Goal: Task Accomplishment & Management: Use online tool/utility

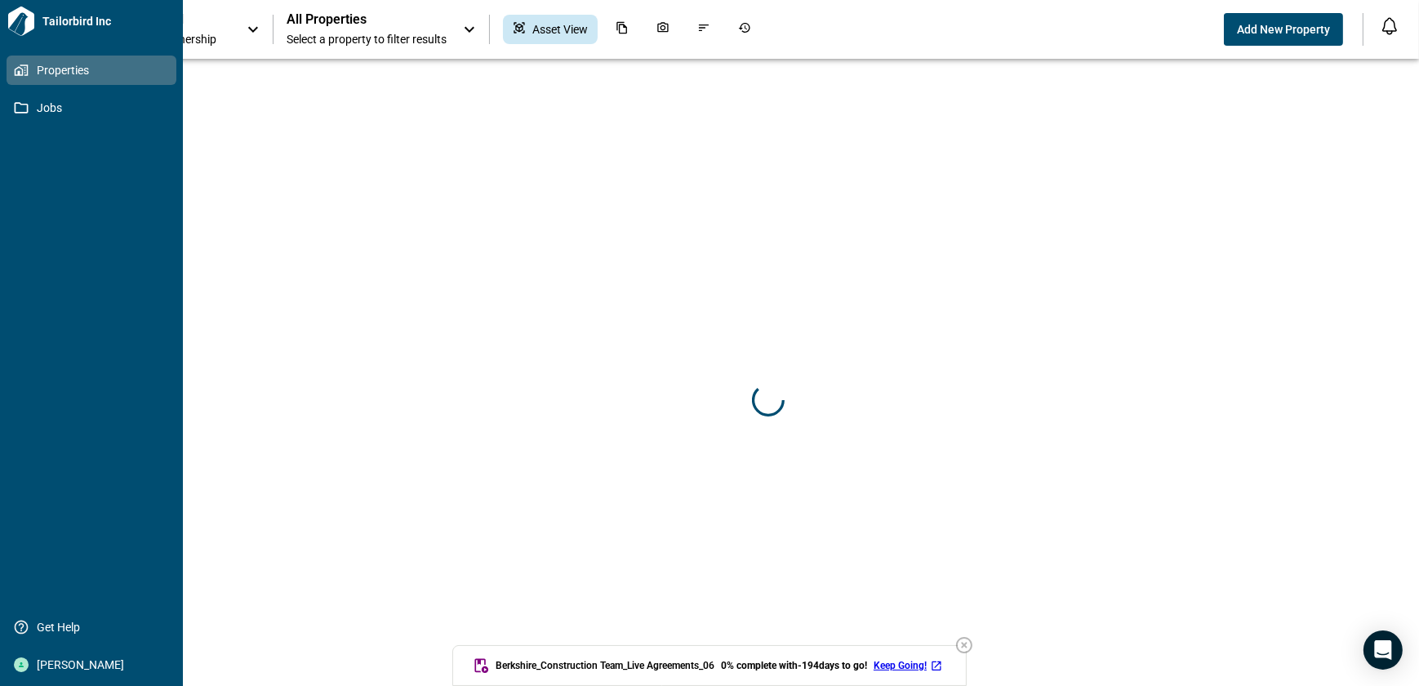
drag, startPoint x: 16, startPoint y: 106, endPoint x: 41, endPoint y: 128, distance: 32.9
click at [16, 106] on icon at bounding box center [21, 107] width 15 height 15
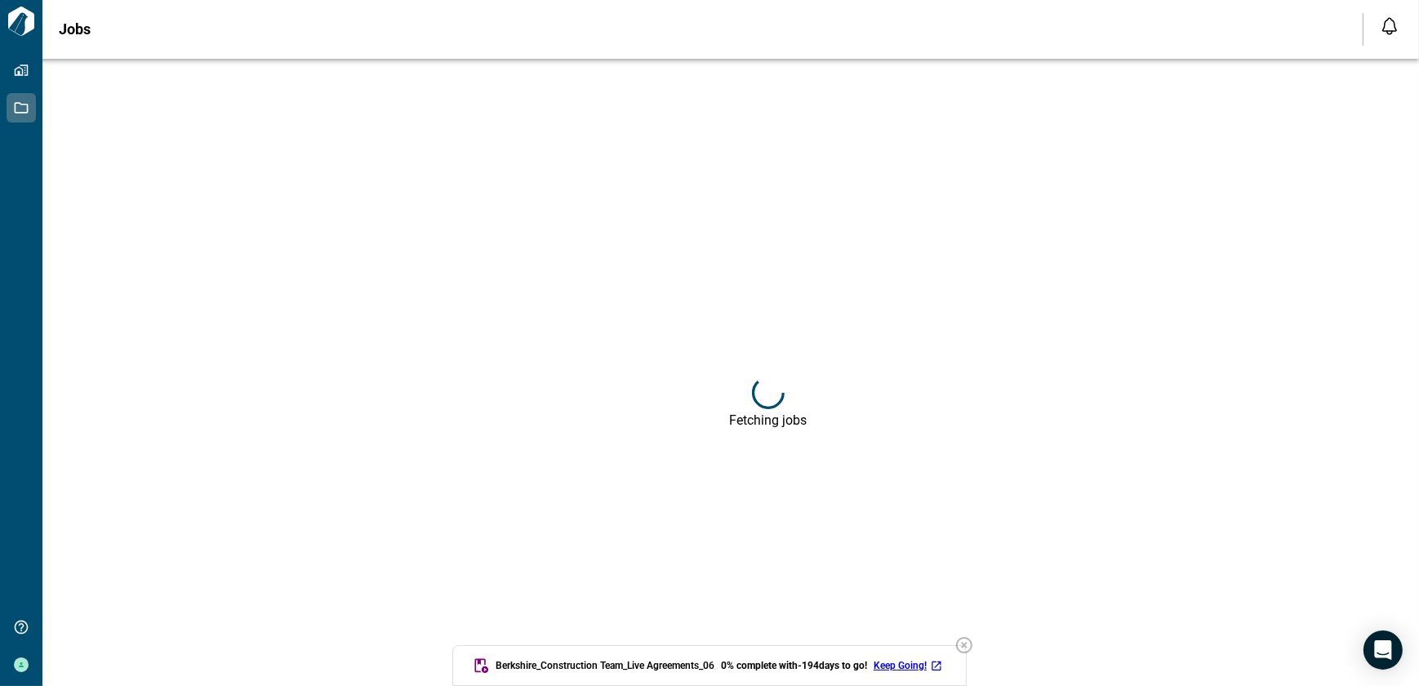
click at [974, 643] on icon "button" at bounding box center [964, 645] width 20 height 20
